Goal: Task Accomplishment & Management: Manage account settings

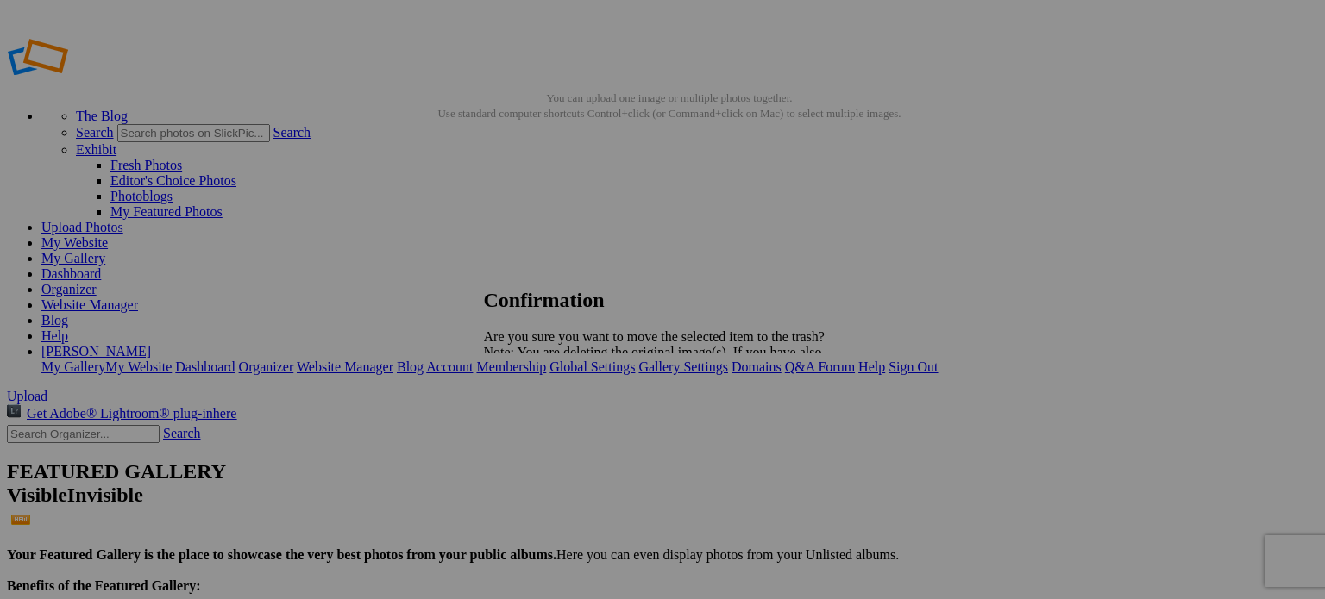
click at [542, 415] on span "Yes" at bounding box center [532, 412] width 20 height 15
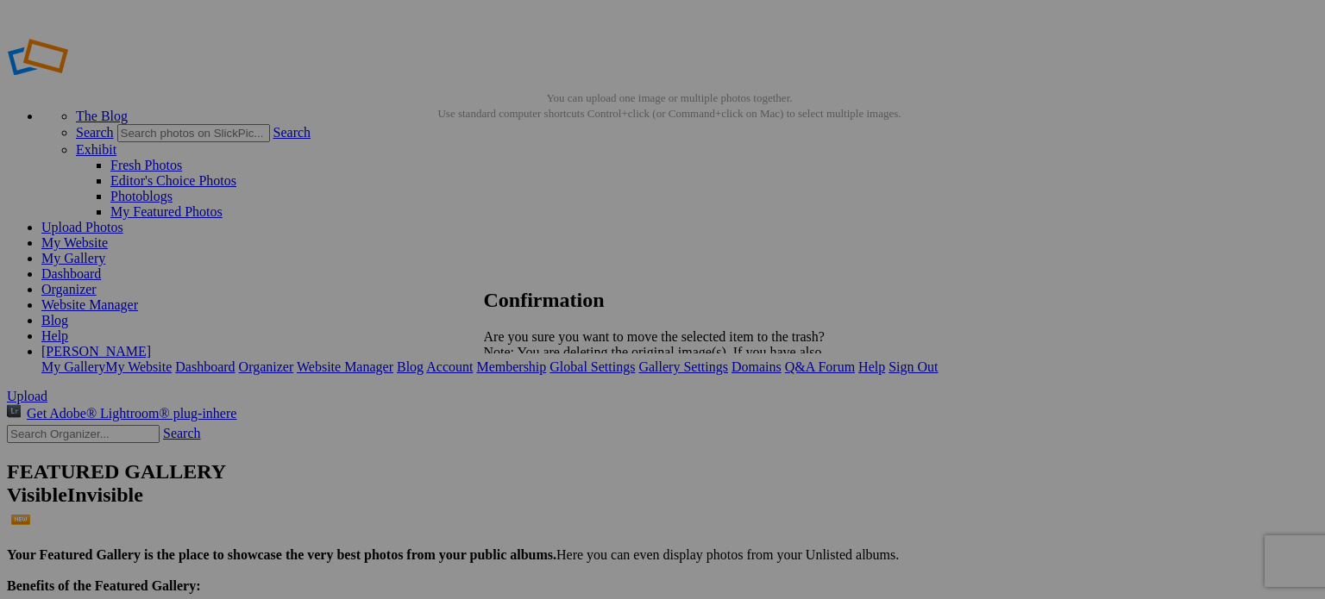
click at [542, 412] on span "Yes" at bounding box center [532, 412] width 20 height 15
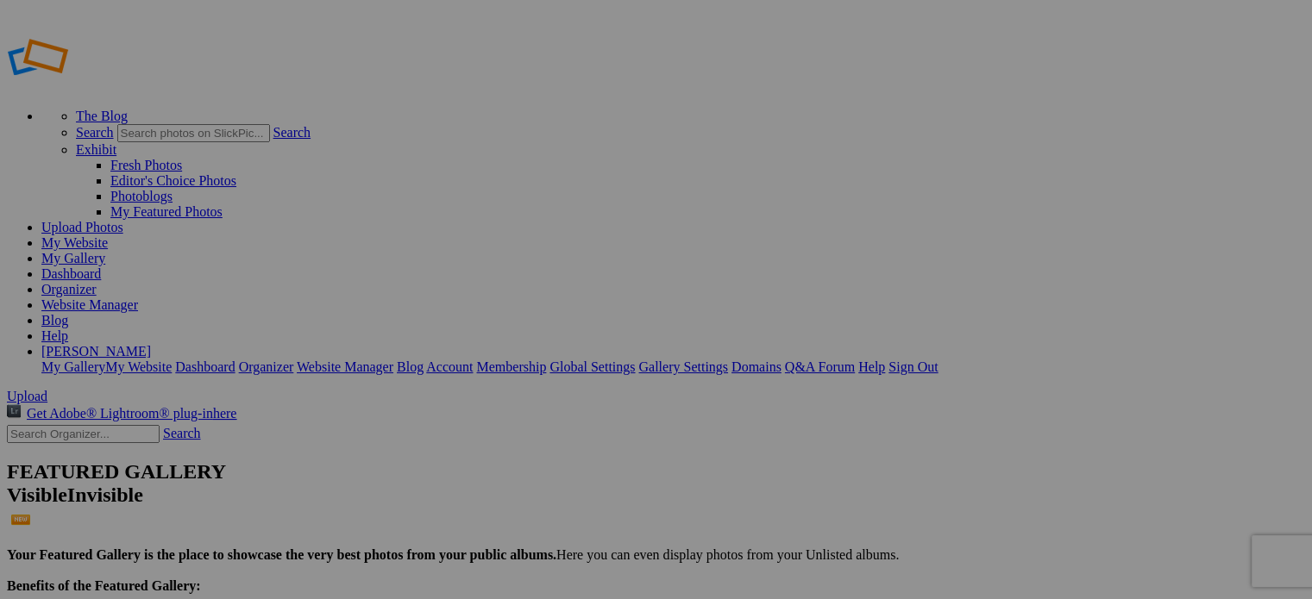
type input "Album-2025-08-22-1532"
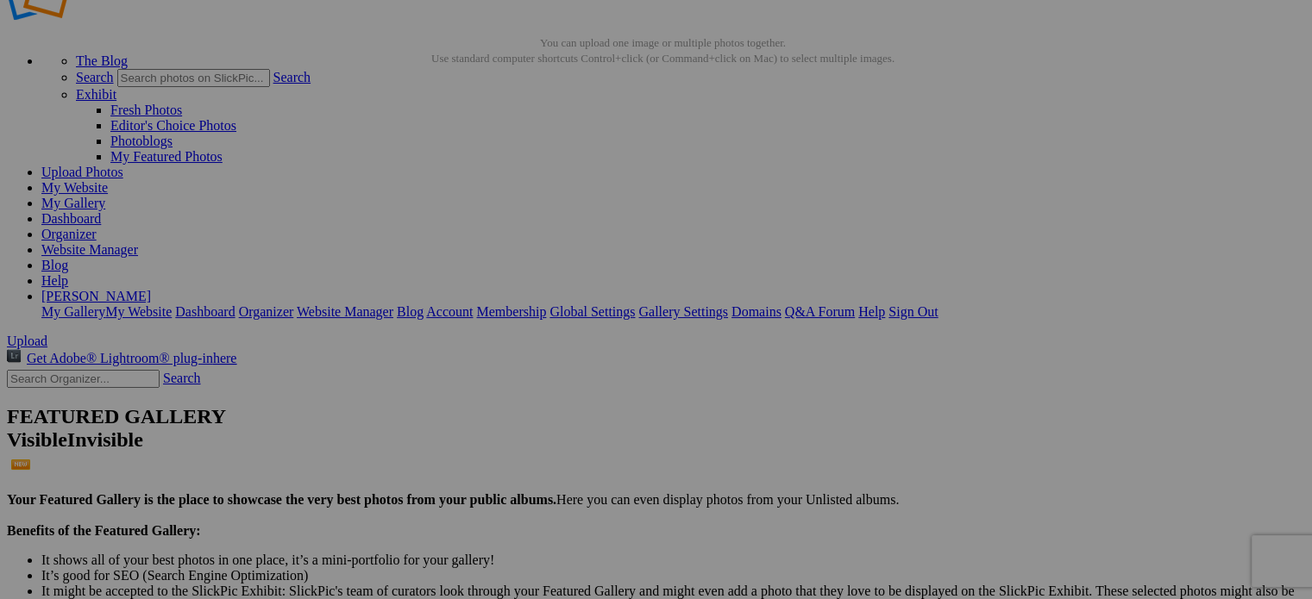
scroll to position [57, 0]
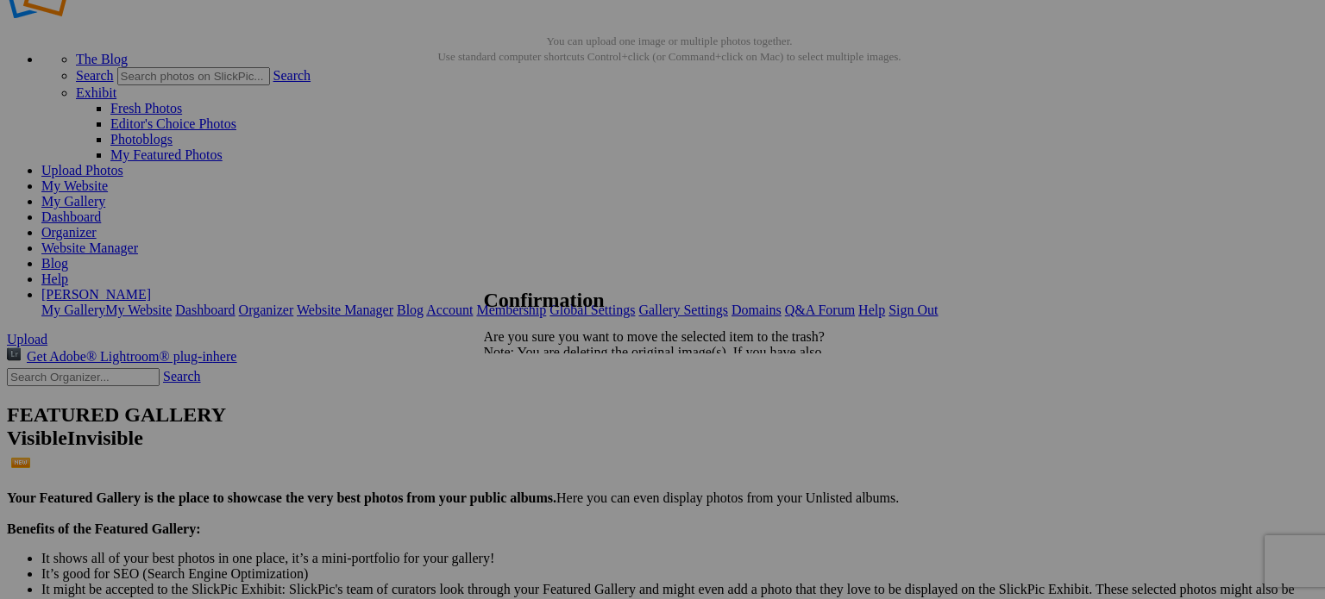
click at [542, 413] on link "Yes" at bounding box center [532, 412] width 20 height 15
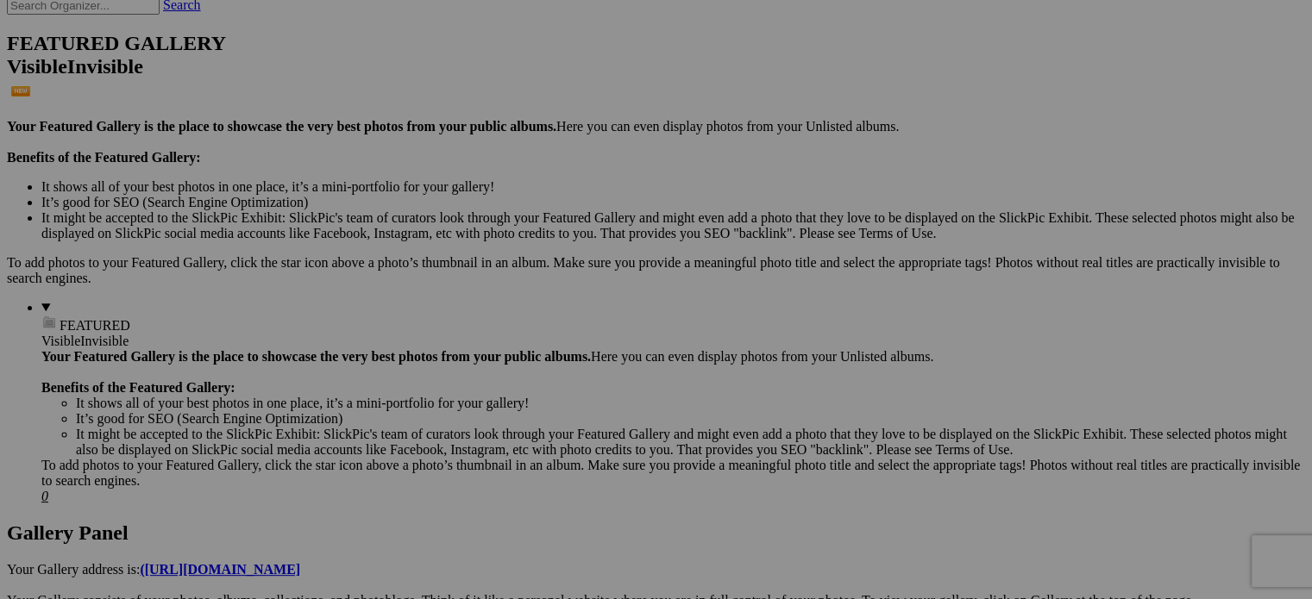
scroll to position [488, 0]
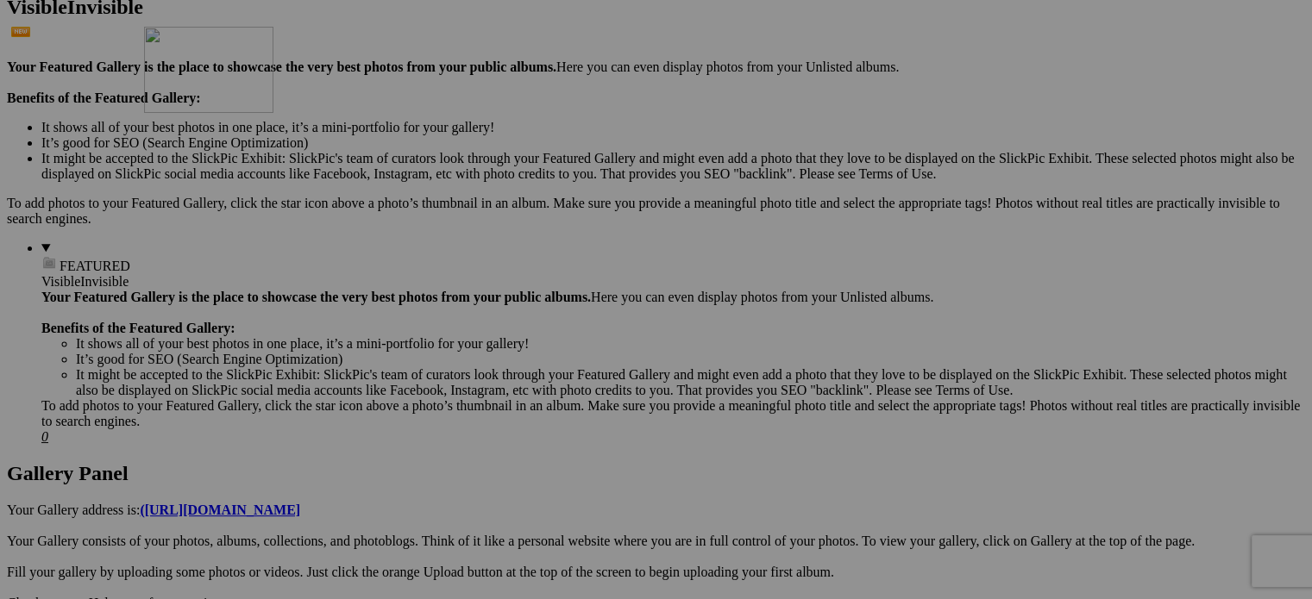
drag, startPoint x: 503, startPoint y: 459, endPoint x: 392, endPoint y: 177, distance: 302.8
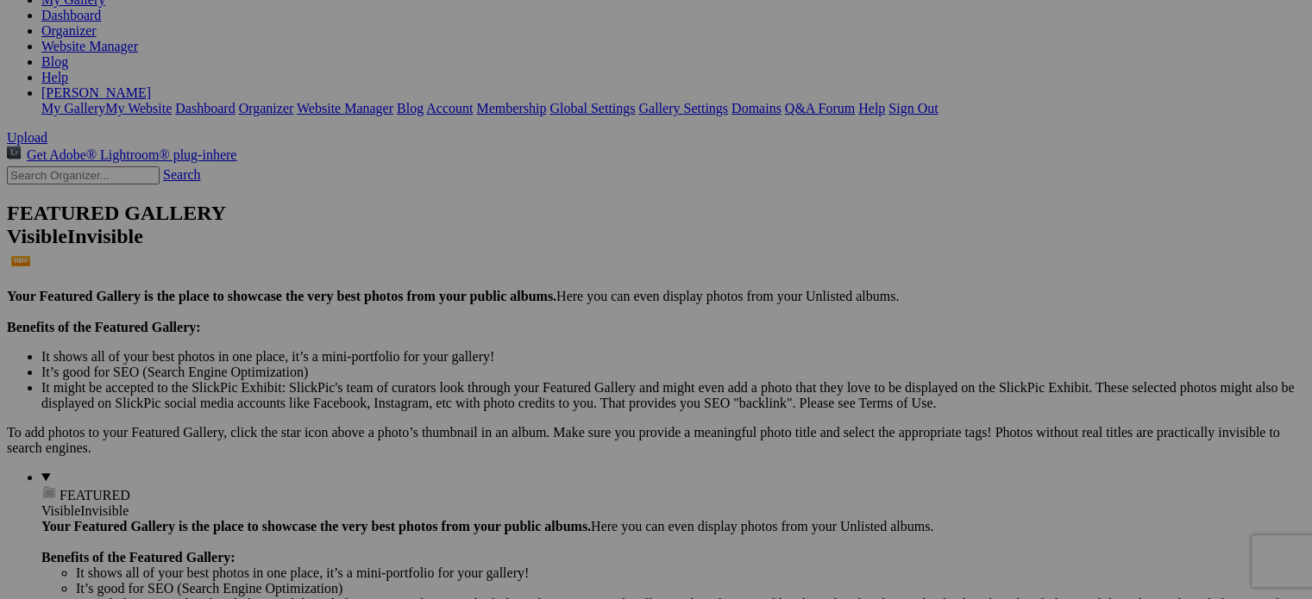
scroll to position [259, 0]
drag, startPoint x: 320, startPoint y: 456, endPoint x: 300, endPoint y: 109, distance: 348.1
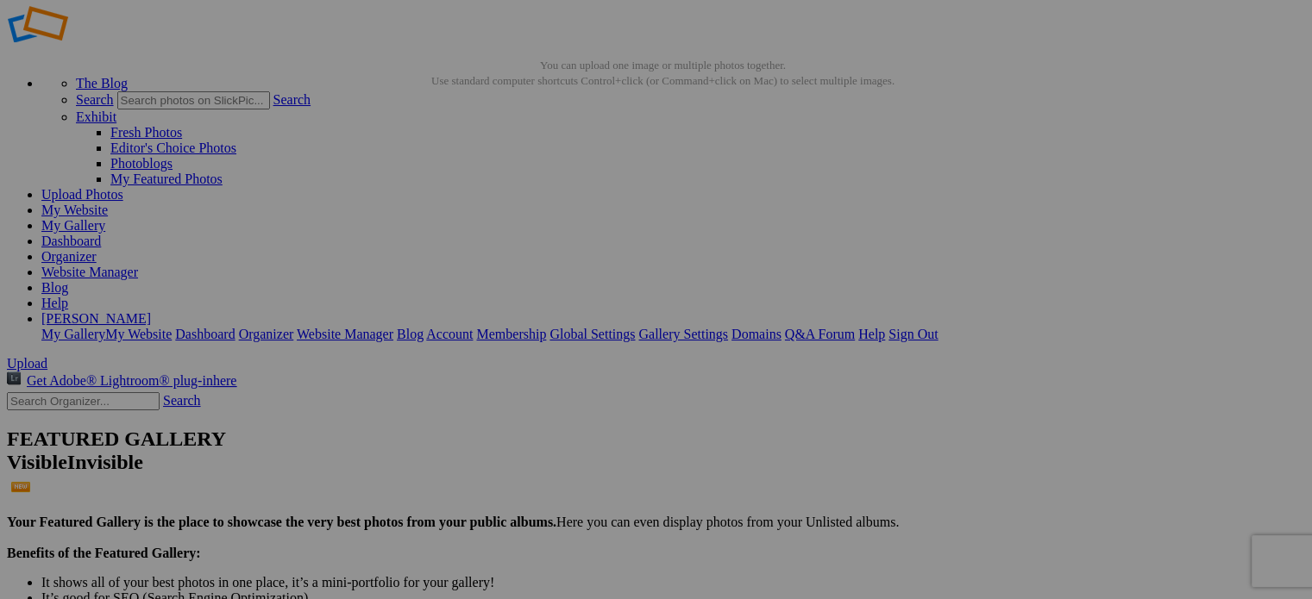
scroll to position [28, 0]
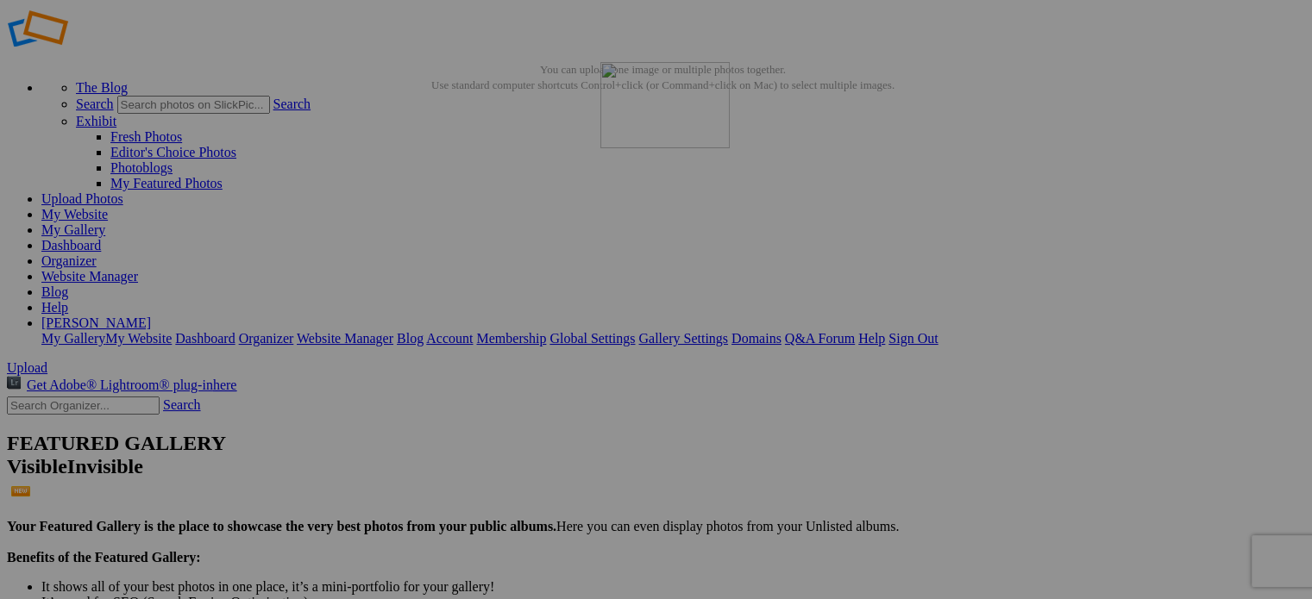
drag, startPoint x: 355, startPoint y: 416, endPoint x: 849, endPoint y: 185, distance: 544.7
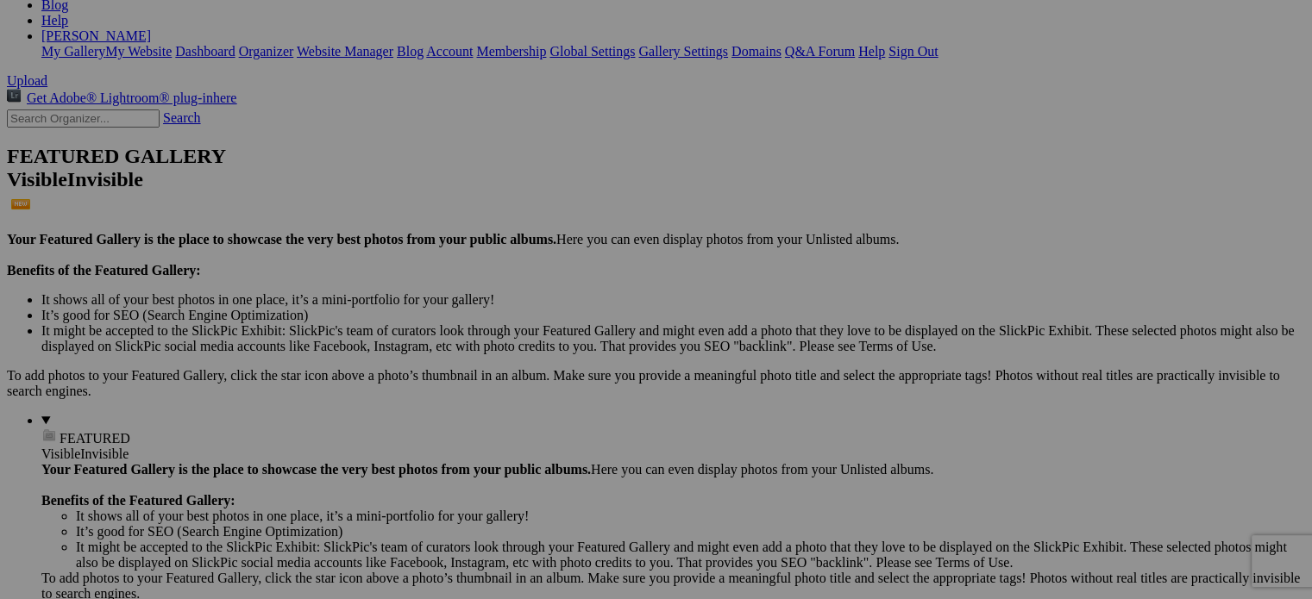
scroll to position [201, 0]
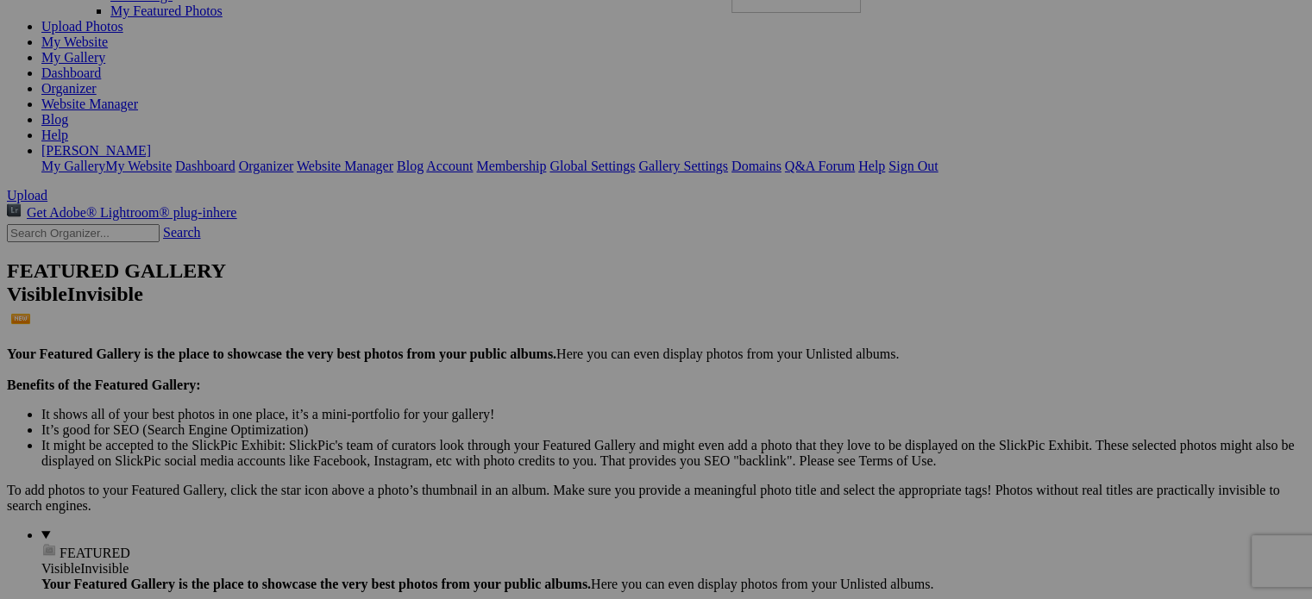
drag, startPoint x: 1093, startPoint y: 527, endPoint x: 980, endPoint y: 74, distance: 466.6
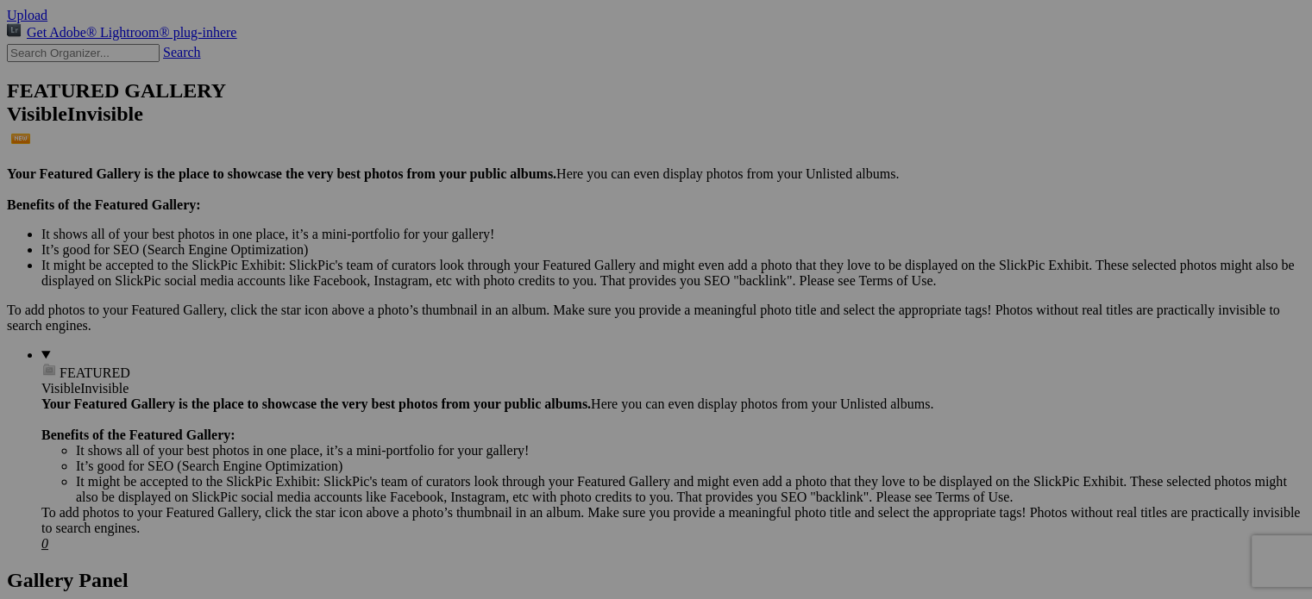
scroll to position [460, 0]
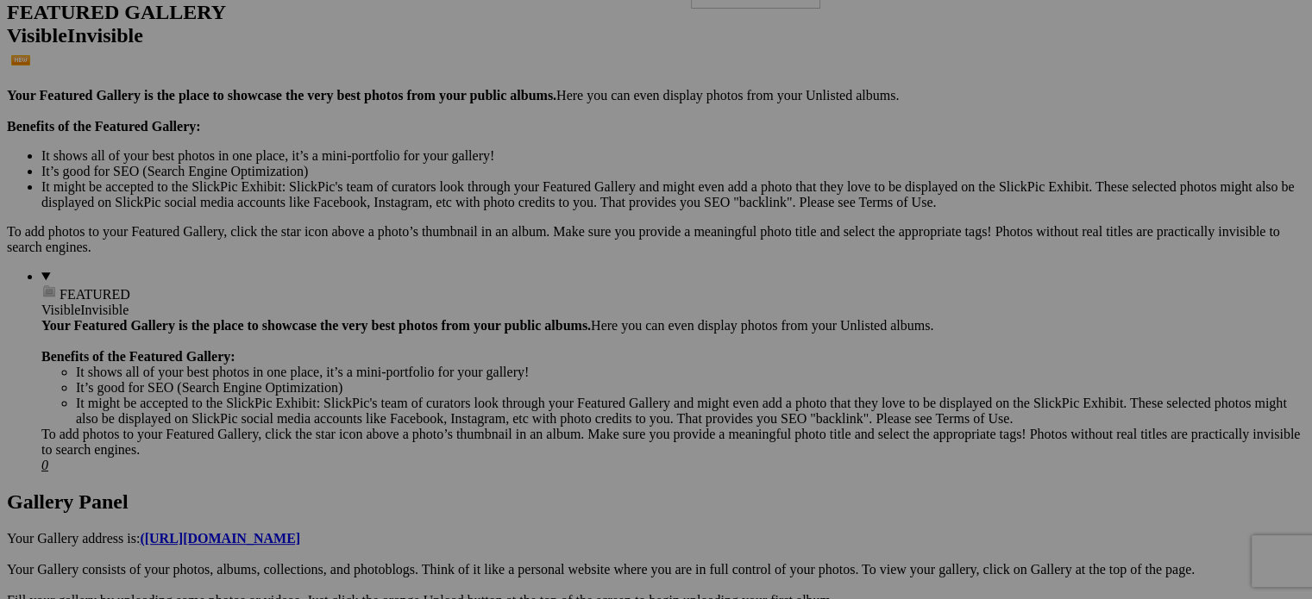
drag, startPoint x: 362, startPoint y: 473, endPoint x: 939, endPoint y: 72, distance: 703.0
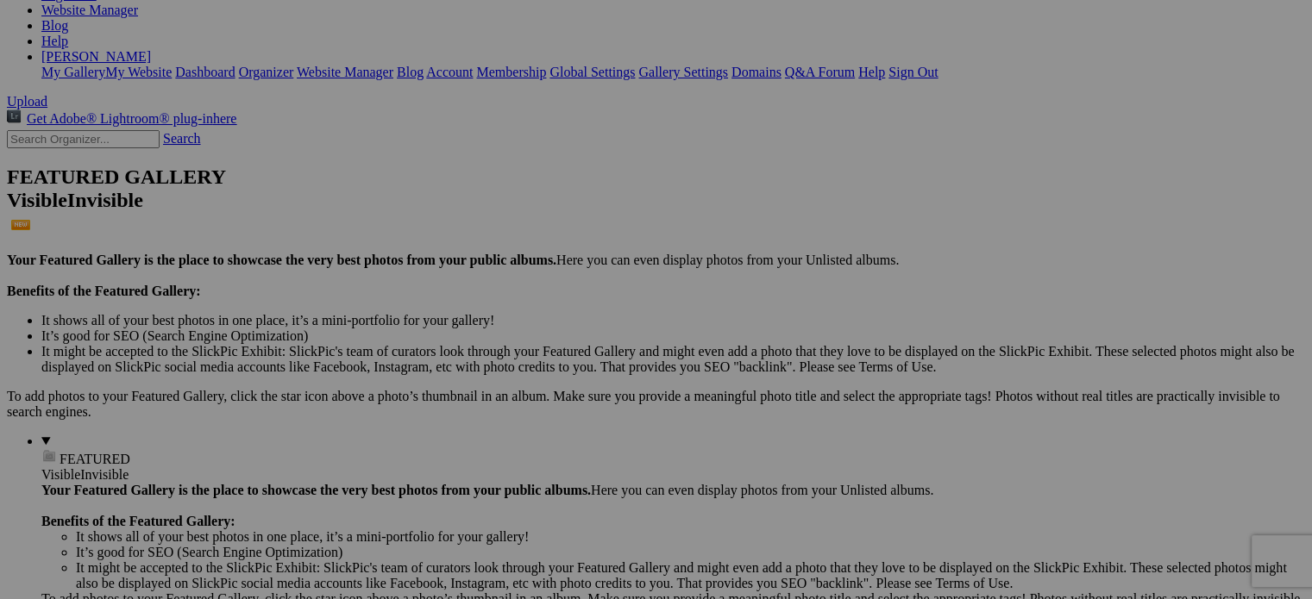
scroll to position [287, 0]
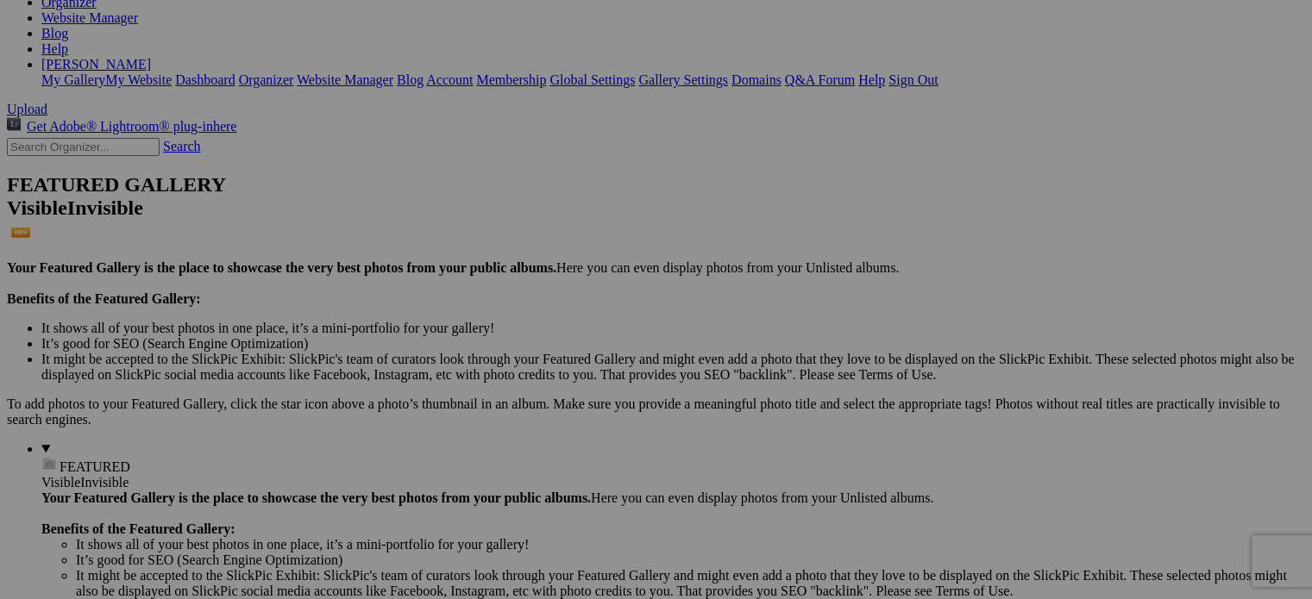
drag, startPoint x: 931, startPoint y: 227, endPoint x: 892, endPoint y: 42, distance: 188.7
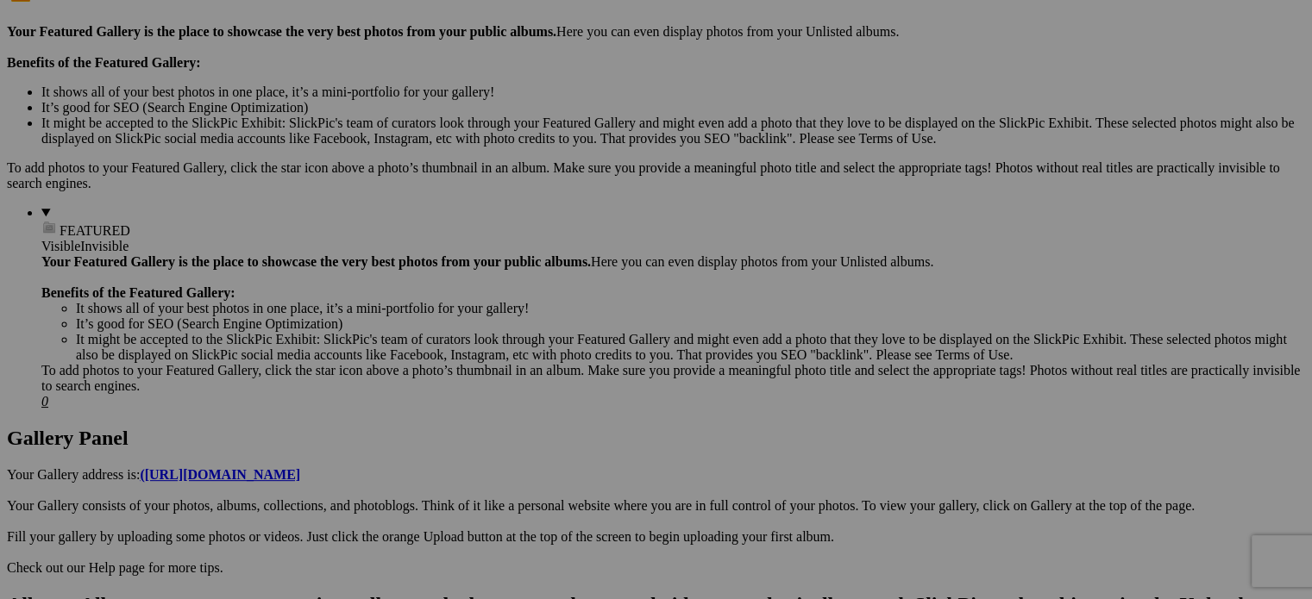
scroll to position [546, 0]
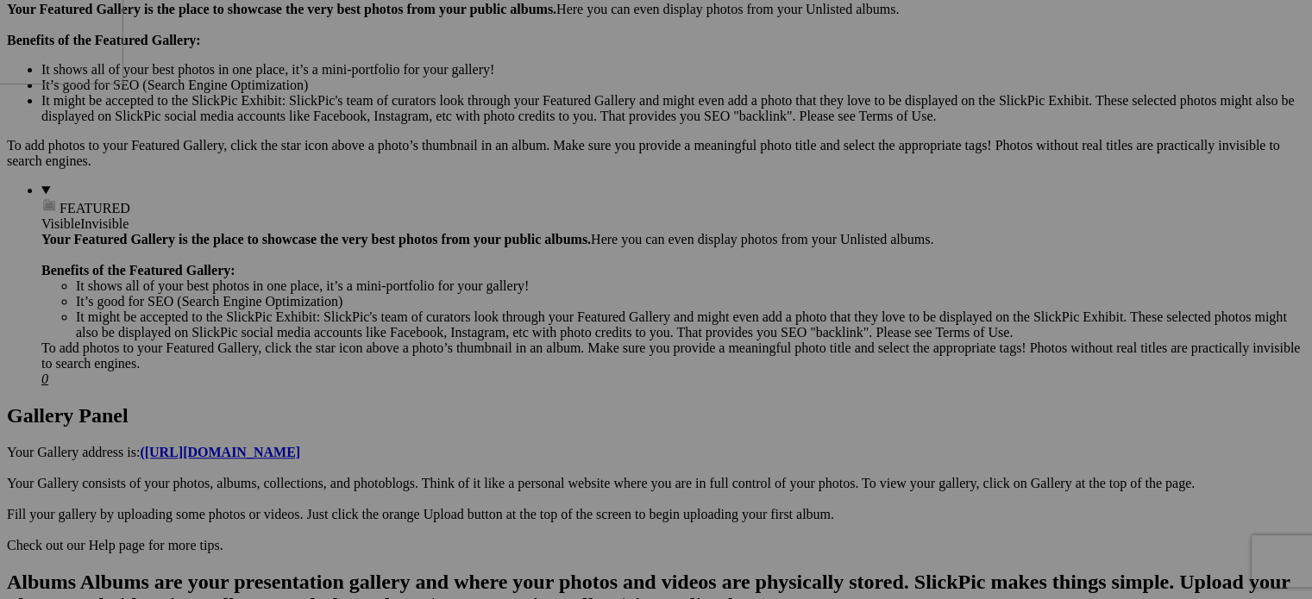
drag, startPoint x: 472, startPoint y: 388, endPoint x: 242, endPoint y: 105, distance: 364.2
drag, startPoint x: 379, startPoint y: 379, endPoint x: 366, endPoint y: 116, distance: 264.2
drag, startPoint x: 594, startPoint y: 373, endPoint x: 566, endPoint y: 161, distance: 213.2
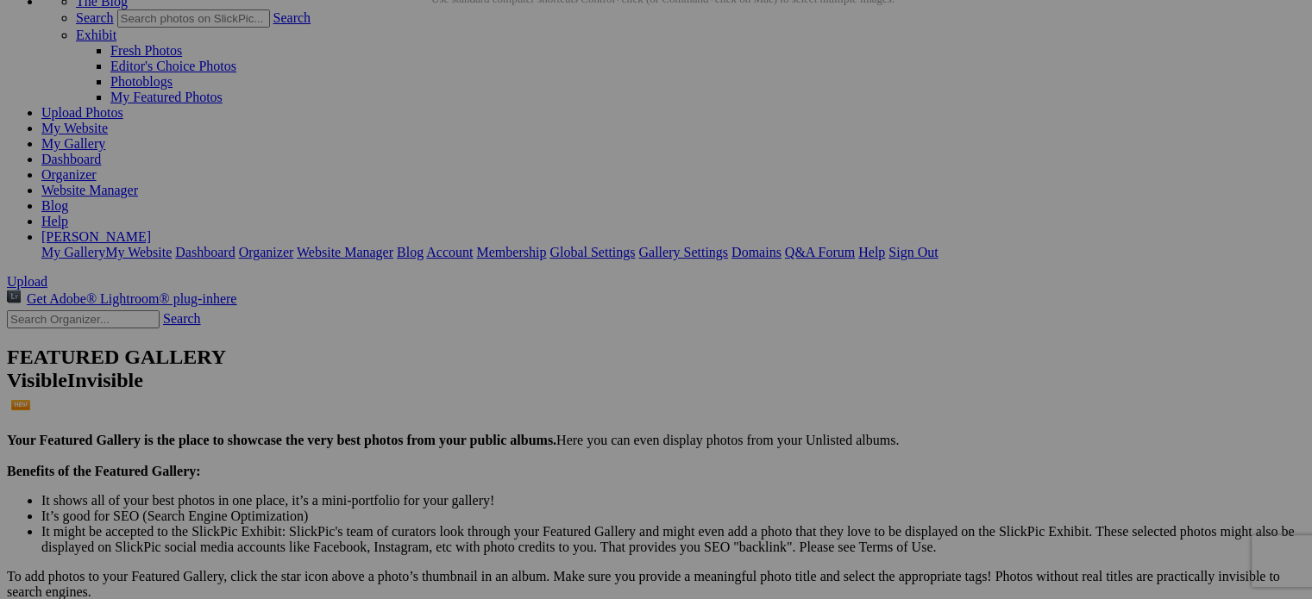
scroll to position [143, 0]
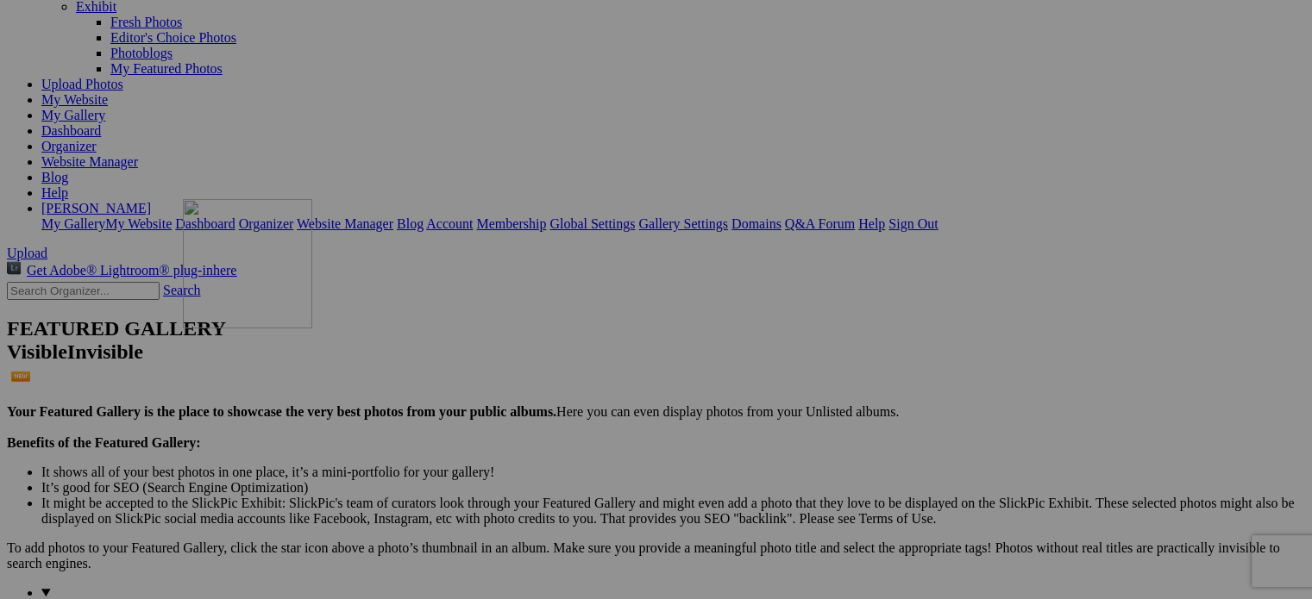
drag, startPoint x: 502, startPoint y: 564, endPoint x: 431, endPoint y: 348, distance: 226.9
drag, startPoint x: 623, startPoint y: 571, endPoint x: 590, endPoint y: 322, distance: 251.4
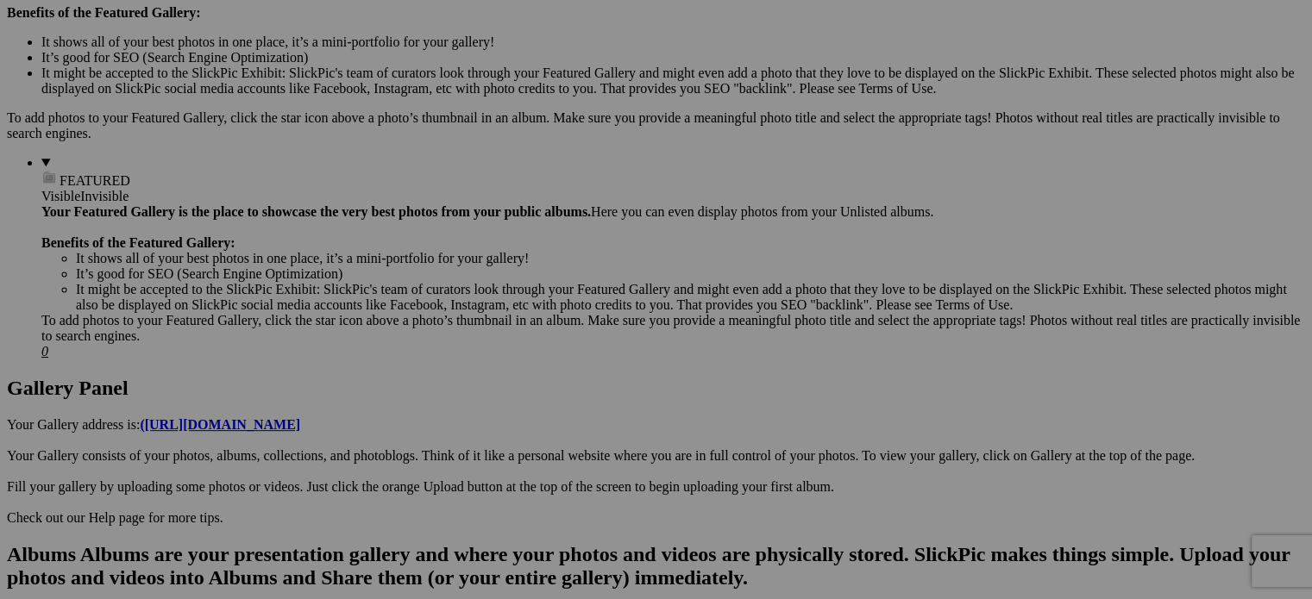
scroll to position [574, 0]
drag, startPoint x: 780, startPoint y: 379, endPoint x: 389, endPoint y: 297, distance: 398.9
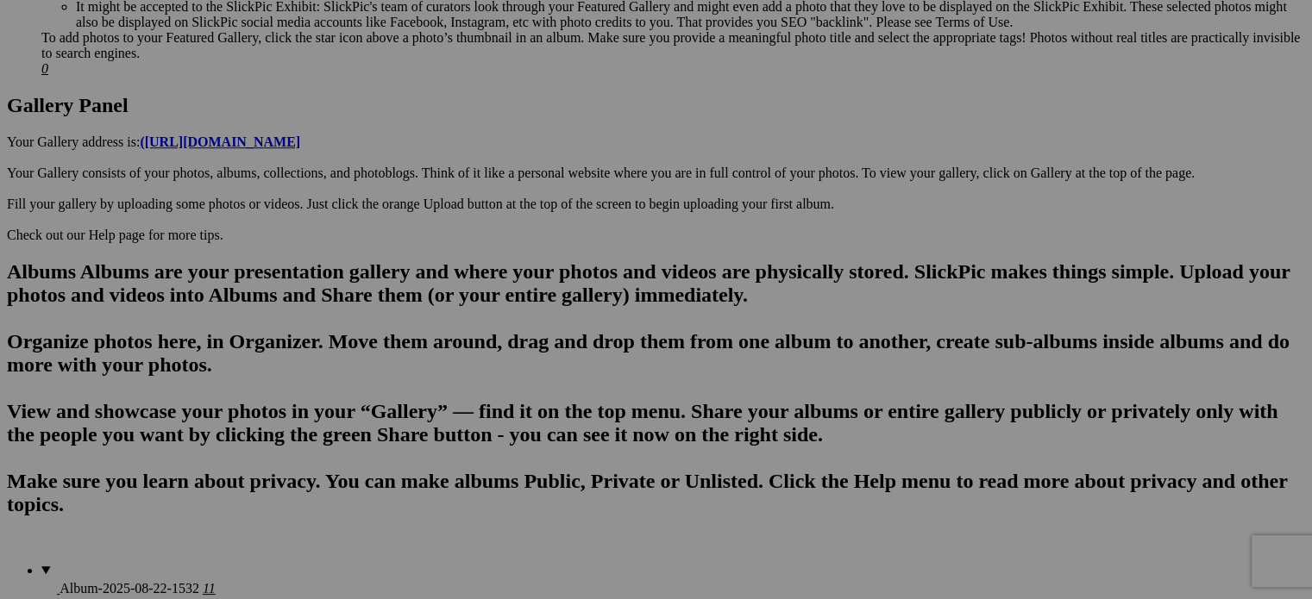
scroll to position [891, 0]
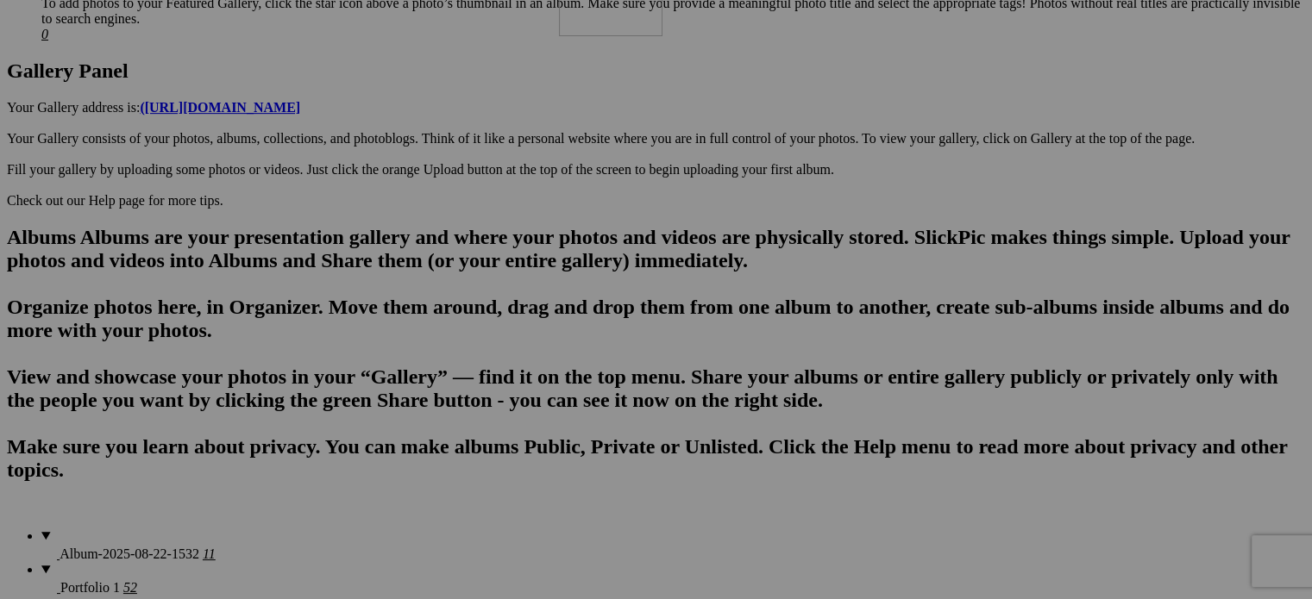
drag, startPoint x: 370, startPoint y: 470, endPoint x: 807, endPoint y: 57, distance: 601.5
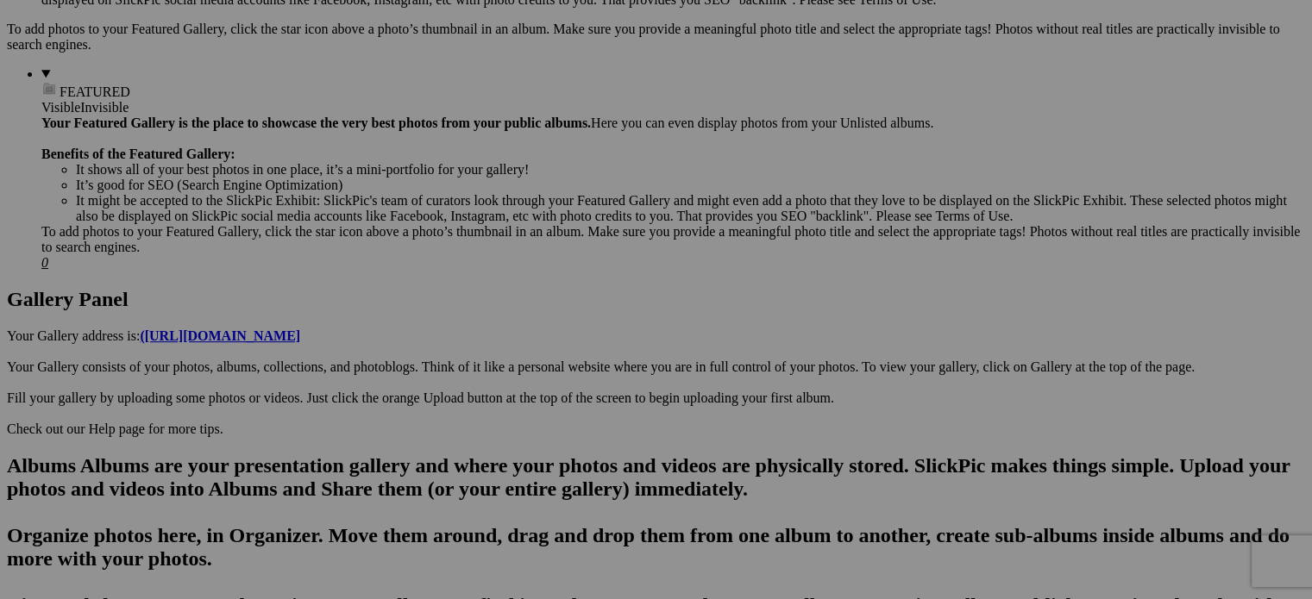
scroll to position [661, 0]
drag, startPoint x: 892, startPoint y: 265, endPoint x: 598, endPoint y: 206, distance: 299.8
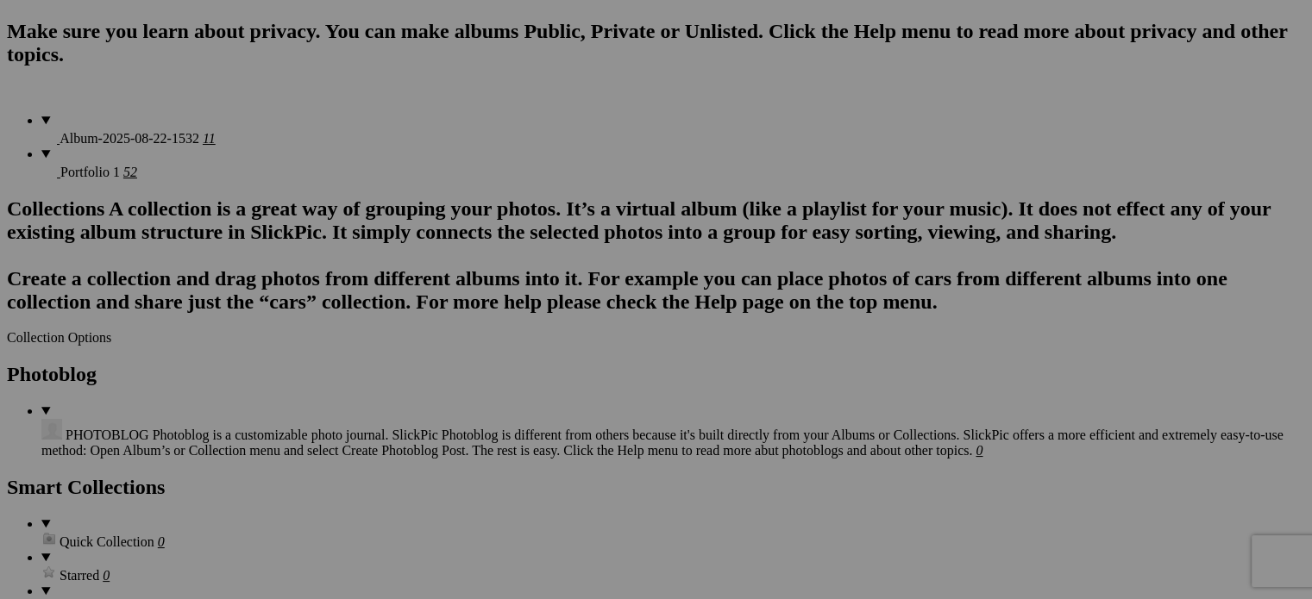
scroll to position [1322, 0]
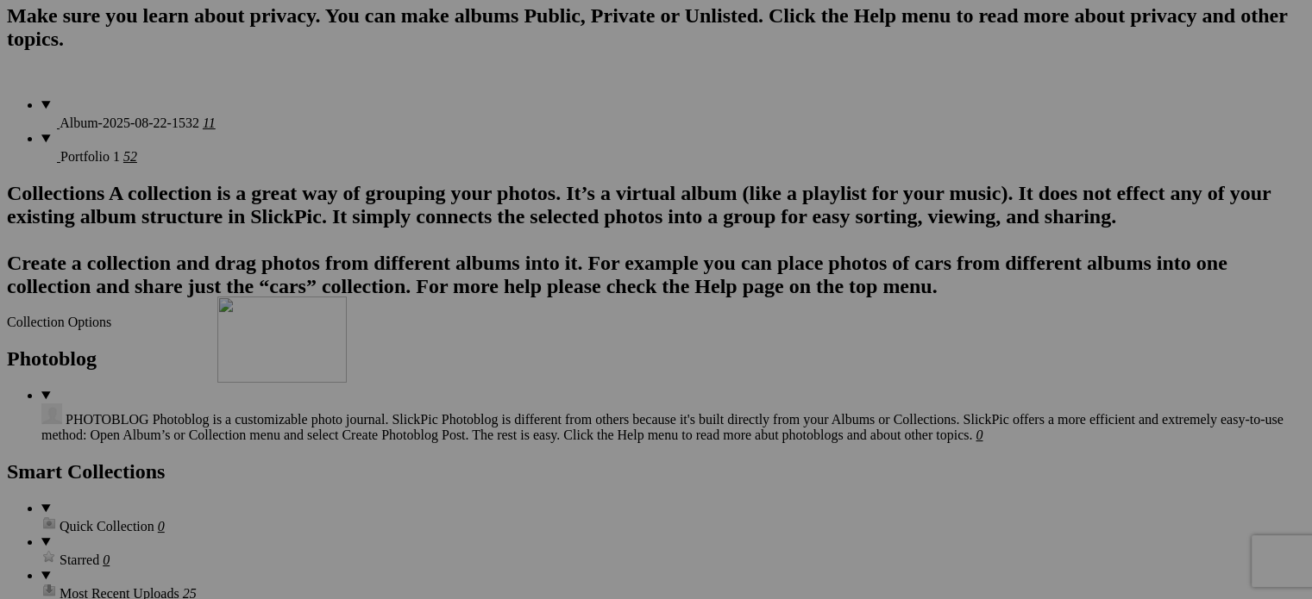
drag, startPoint x: 1082, startPoint y: 495, endPoint x: 466, endPoint y: 446, distance: 618.5
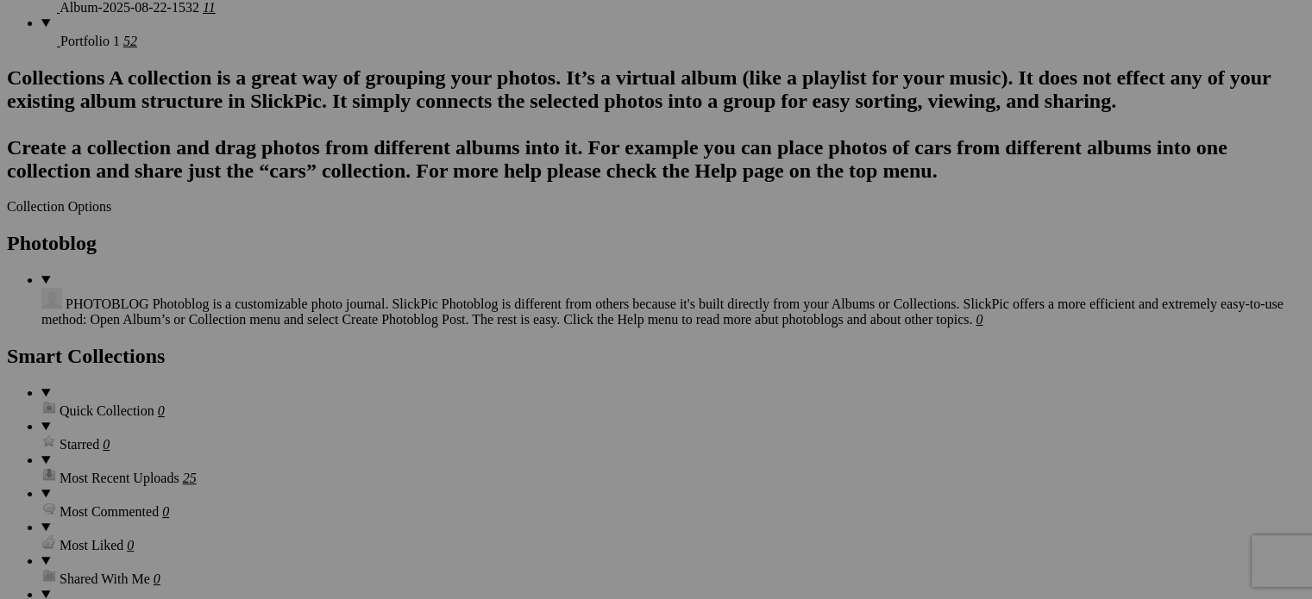
scroll to position [1466, 0]
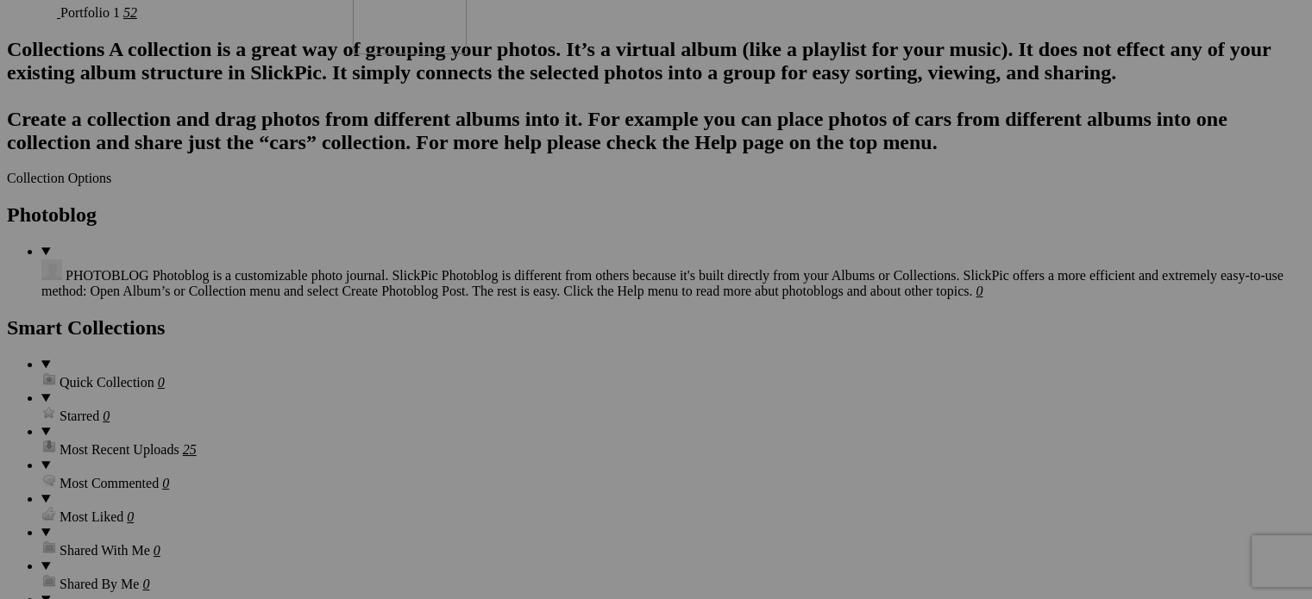
drag, startPoint x: 486, startPoint y: 565, endPoint x: 602, endPoint y: 76, distance: 502.4
drag, startPoint x: 324, startPoint y: 565, endPoint x: 386, endPoint y: 77, distance: 492.0
drag, startPoint x: 473, startPoint y: 568, endPoint x: 780, endPoint y: 89, distance: 569.3
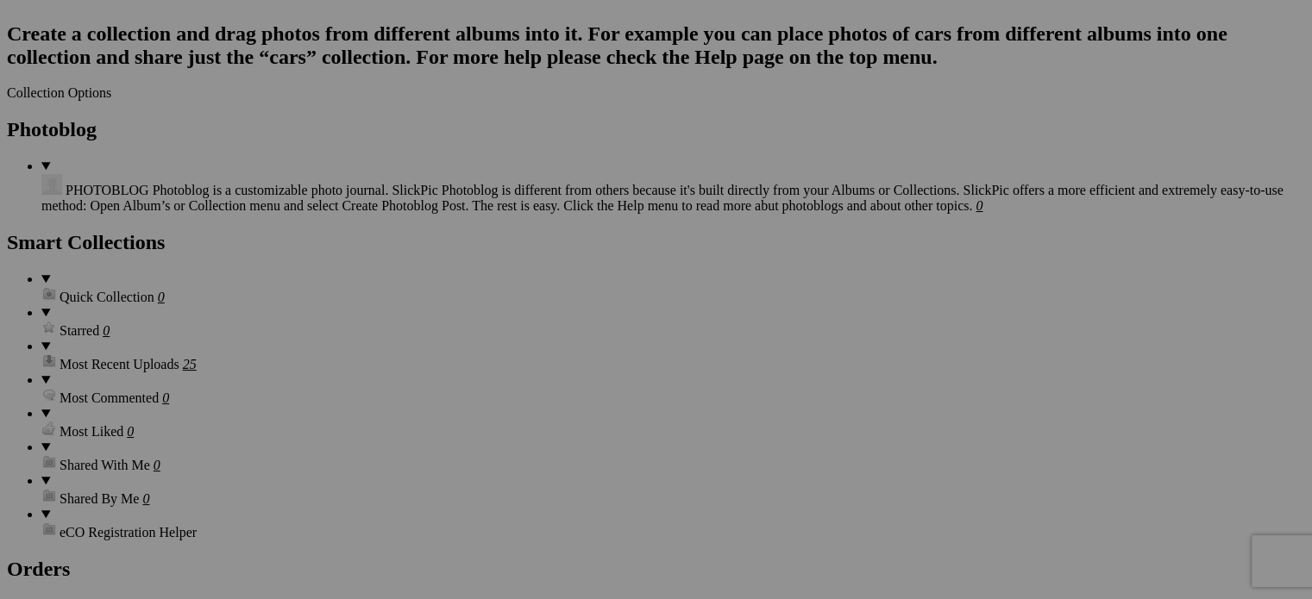
scroll to position [1552, 0]
drag, startPoint x: 915, startPoint y: 510, endPoint x: 506, endPoint y: 49, distance: 615.7
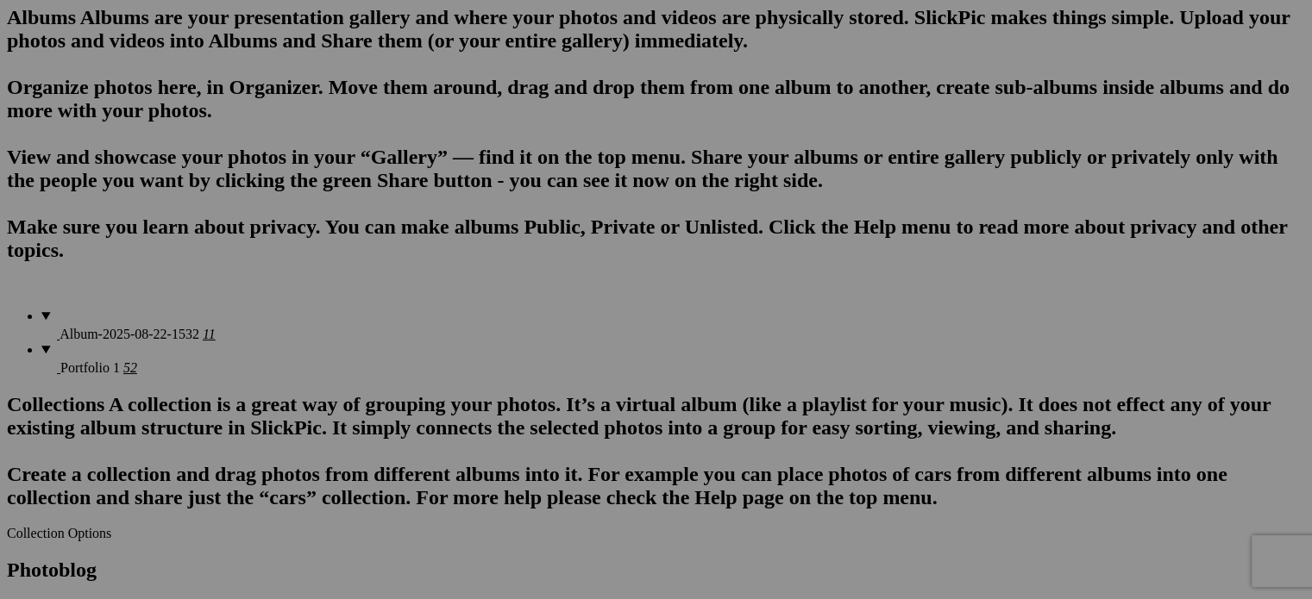
scroll to position [1121, 0]
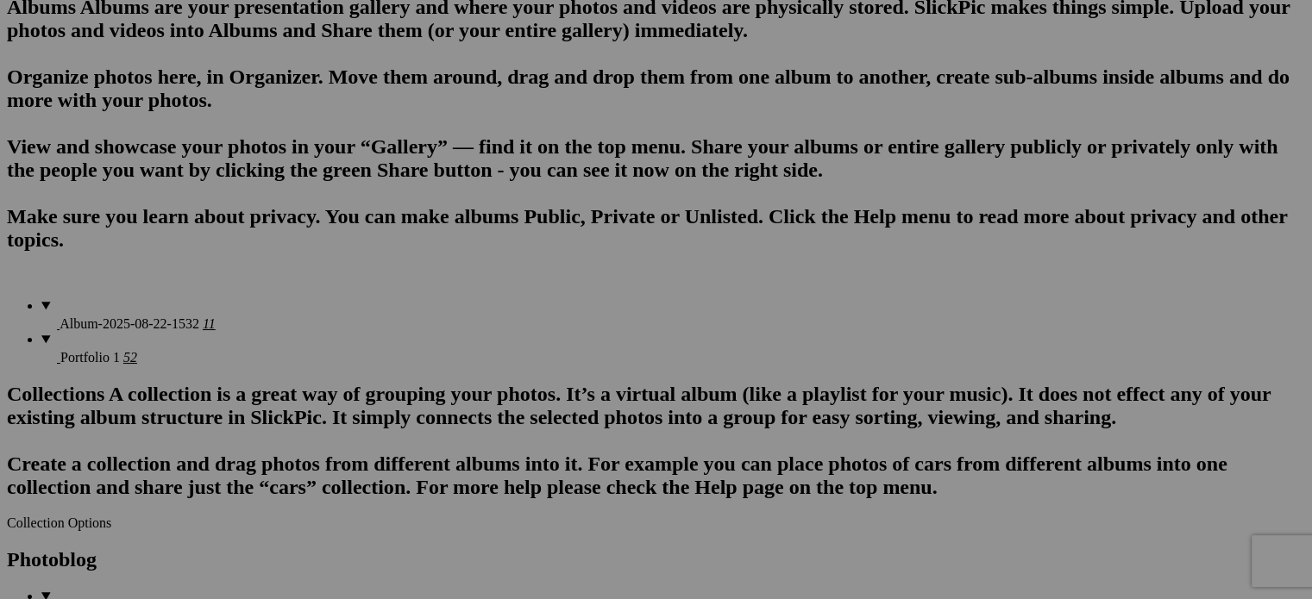
drag, startPoint x: 942, startPoint y: 491, endPoint x: 359, endPoint y: 36, distance: 739.1
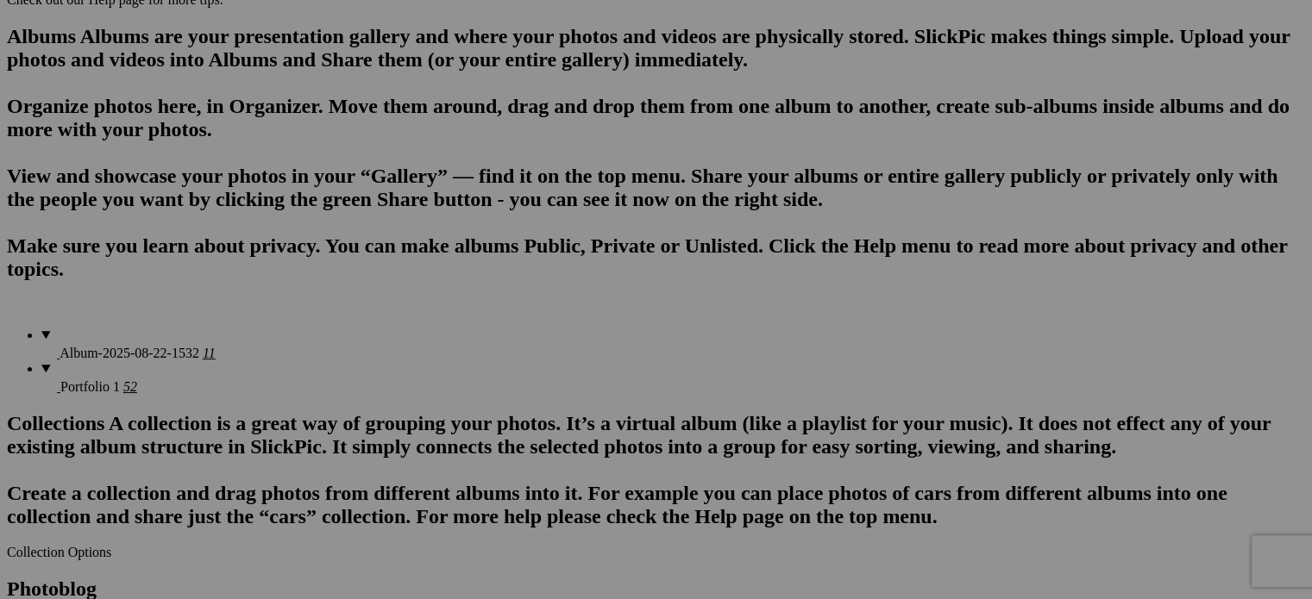
scroll to position [1063, 0]
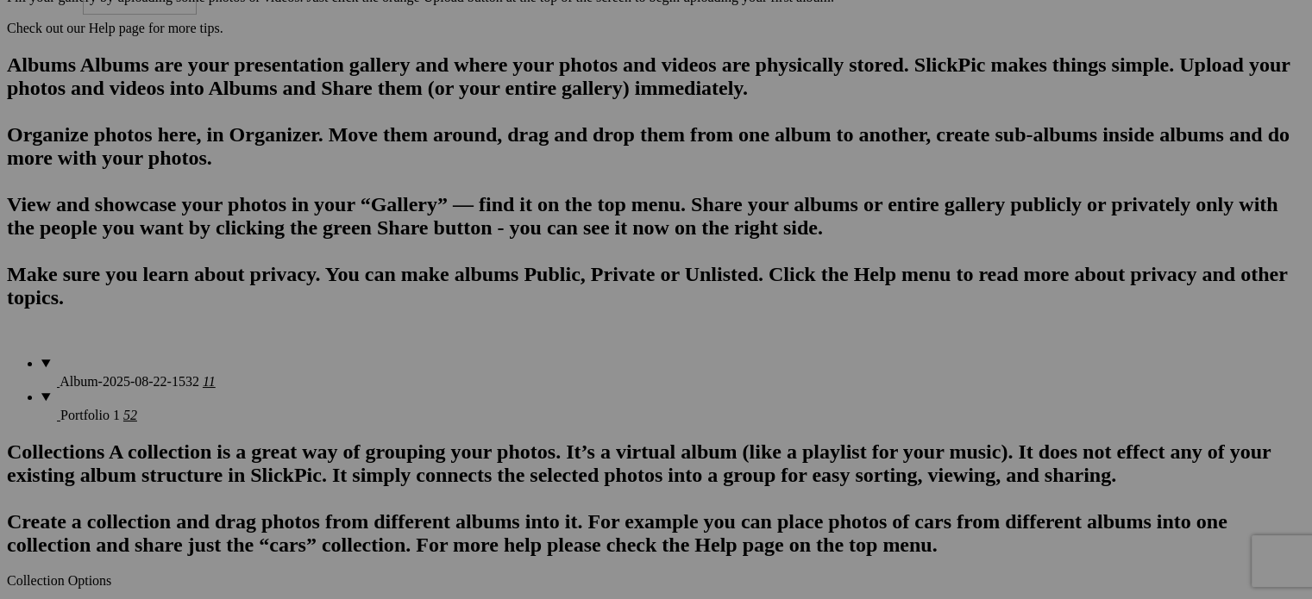
drag, startPoint x: 1080, startPoint y: 540, endPoint x: 331, endPoint y: 35, distance: 903.3
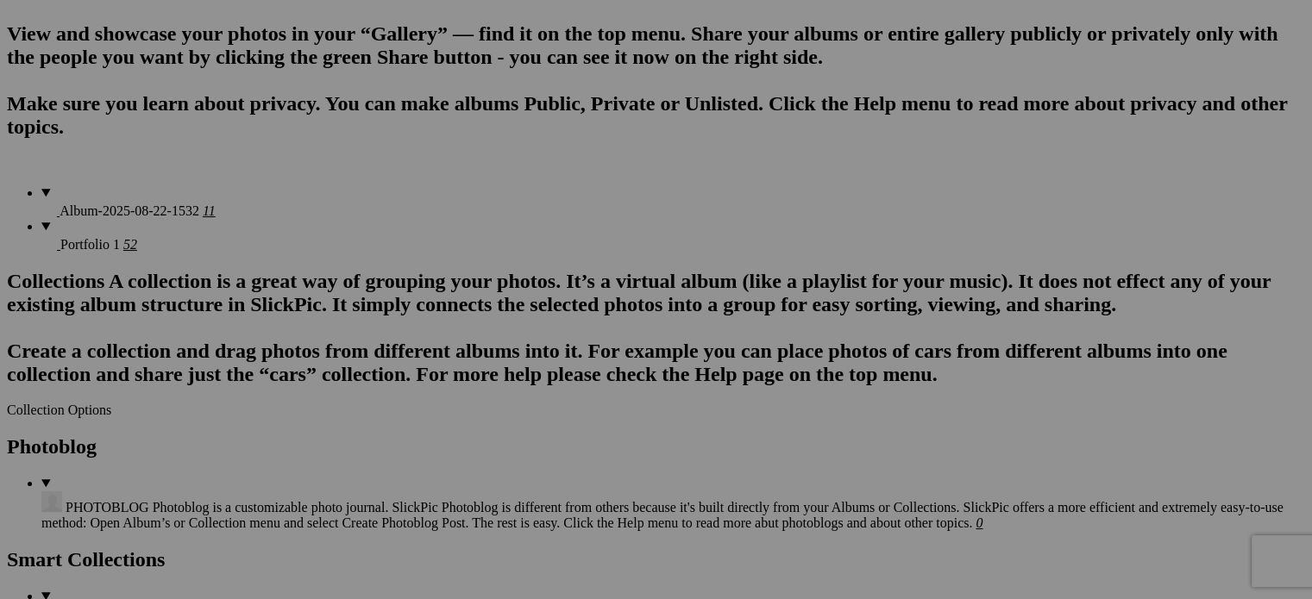
scroll to position [1236, 0]
drag, startPoint x: 310, startPoint y: 568, endPoint x: 370, endPoint y: 78, distance: 493.4
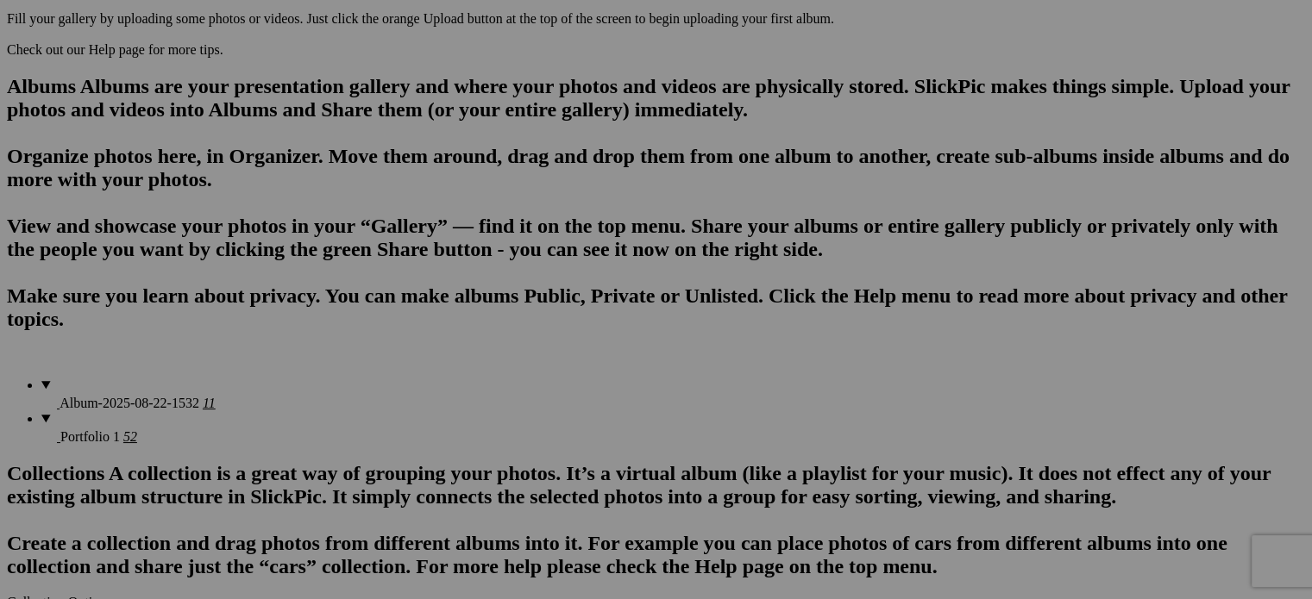
scroll to position [977, 0]
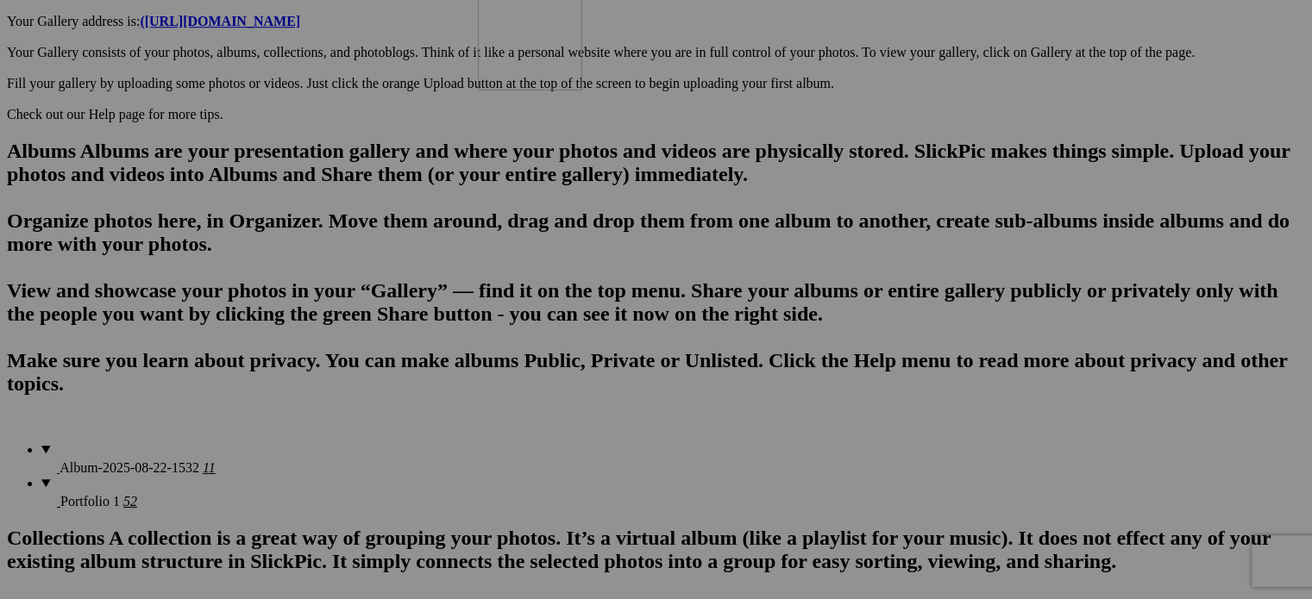
drag, startPoint x: 355, startPoint y: 378, endPoint x: 690, endPoint y: 99, distance: 435.3
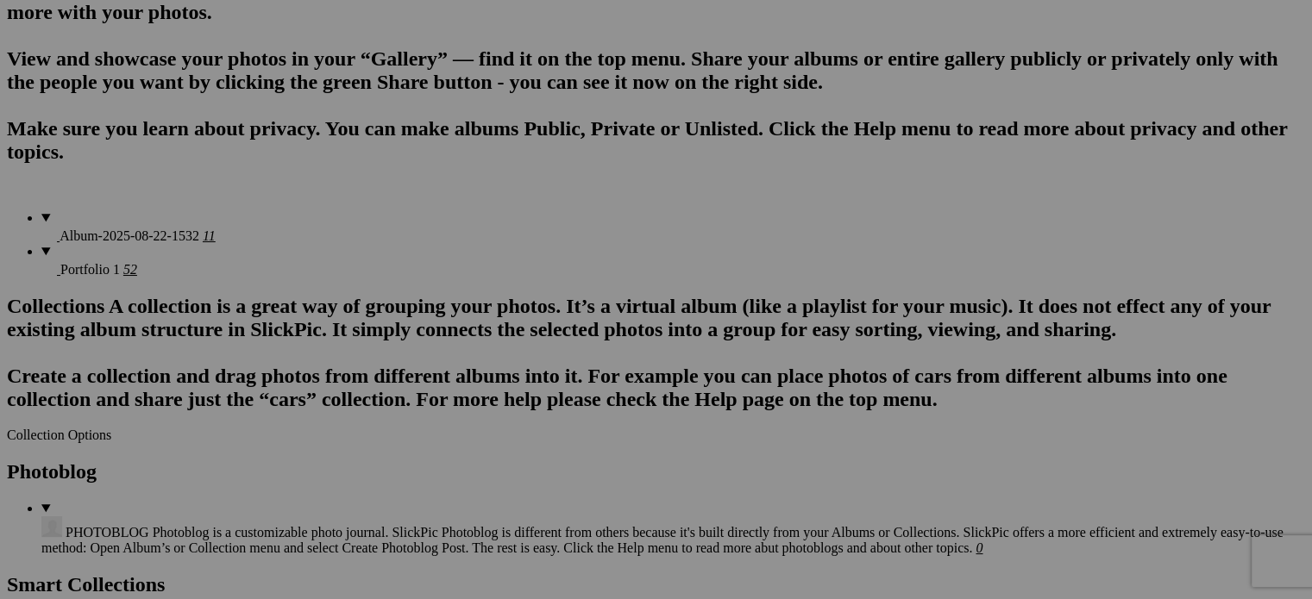
scroll to position [1207, 0]
drag, startPoint x: 1107, startPoint y: 413, endPoint x: 1061, endPoint y: 99, distance: 317.3
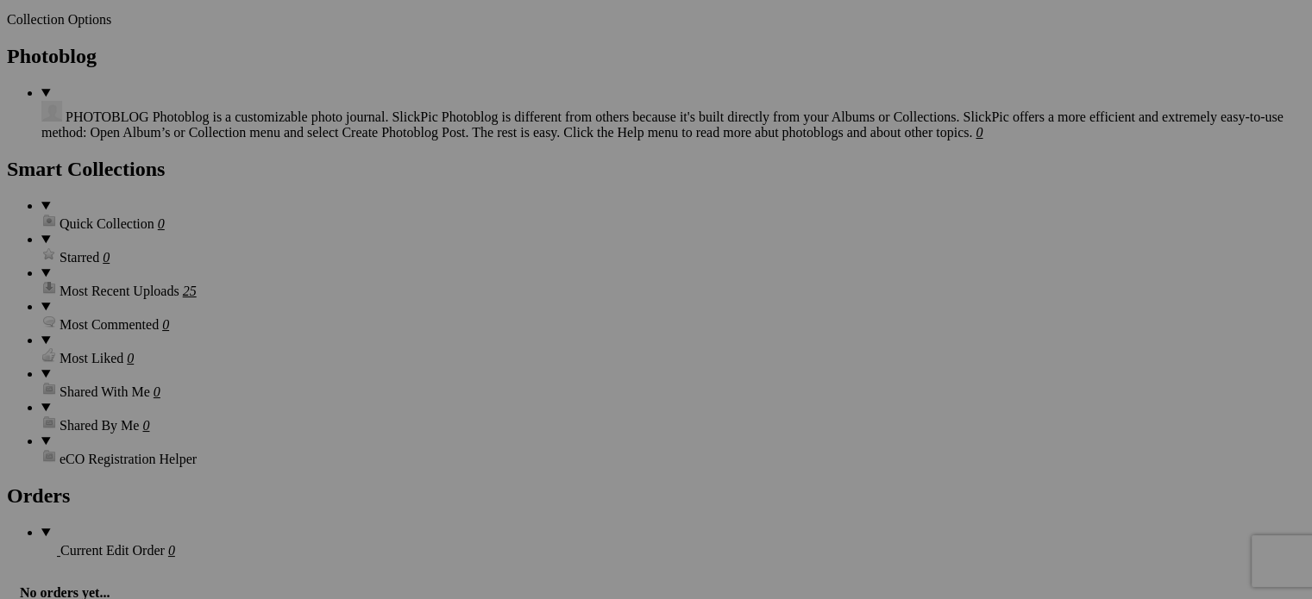
scroll to position [1633, 0]
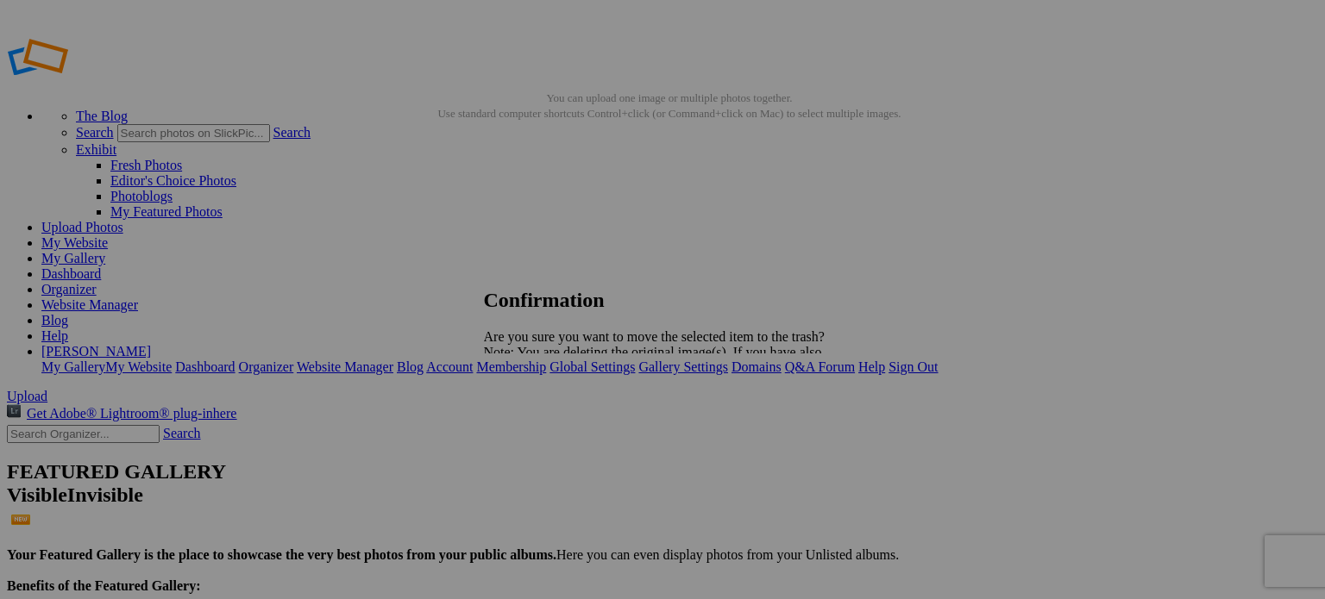
click at [542, 411] on span "Yes" at bounding box center [532, 412] width 20 height 15
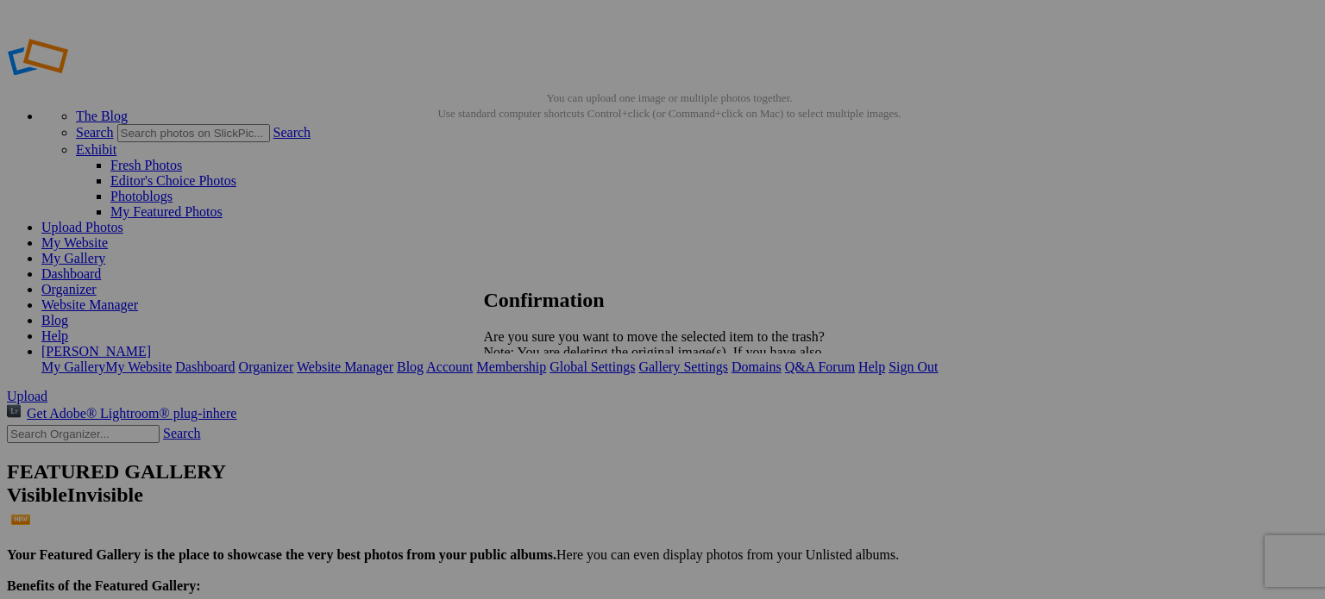
click at [542, 415] on span "Yes" at bounding box center [532, 412] width 20 height 15
